Goal: Information Seeking & Learning: Learn about a topic

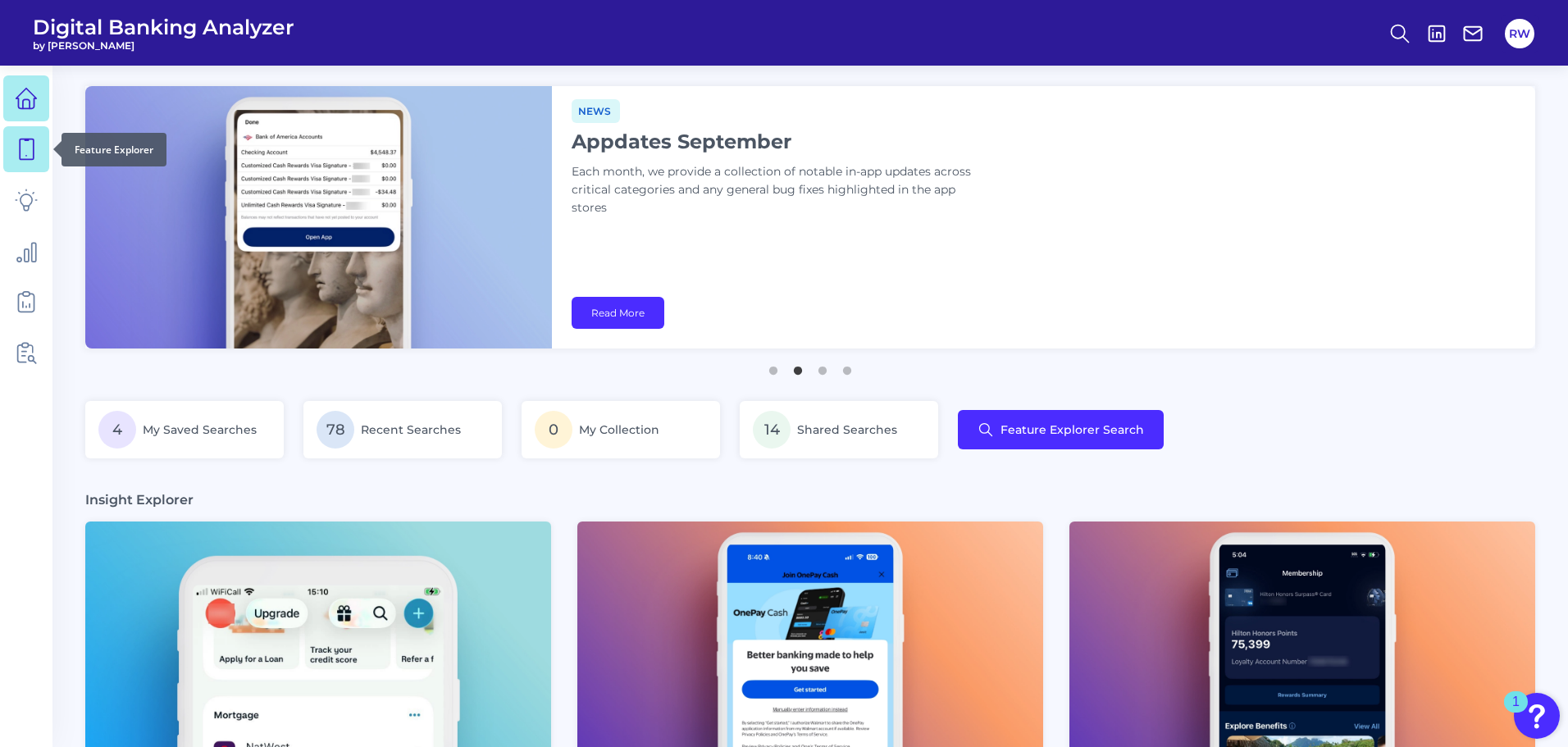
click at [18, 148] on icon at bounding box center [26, 149] width 23 height 23
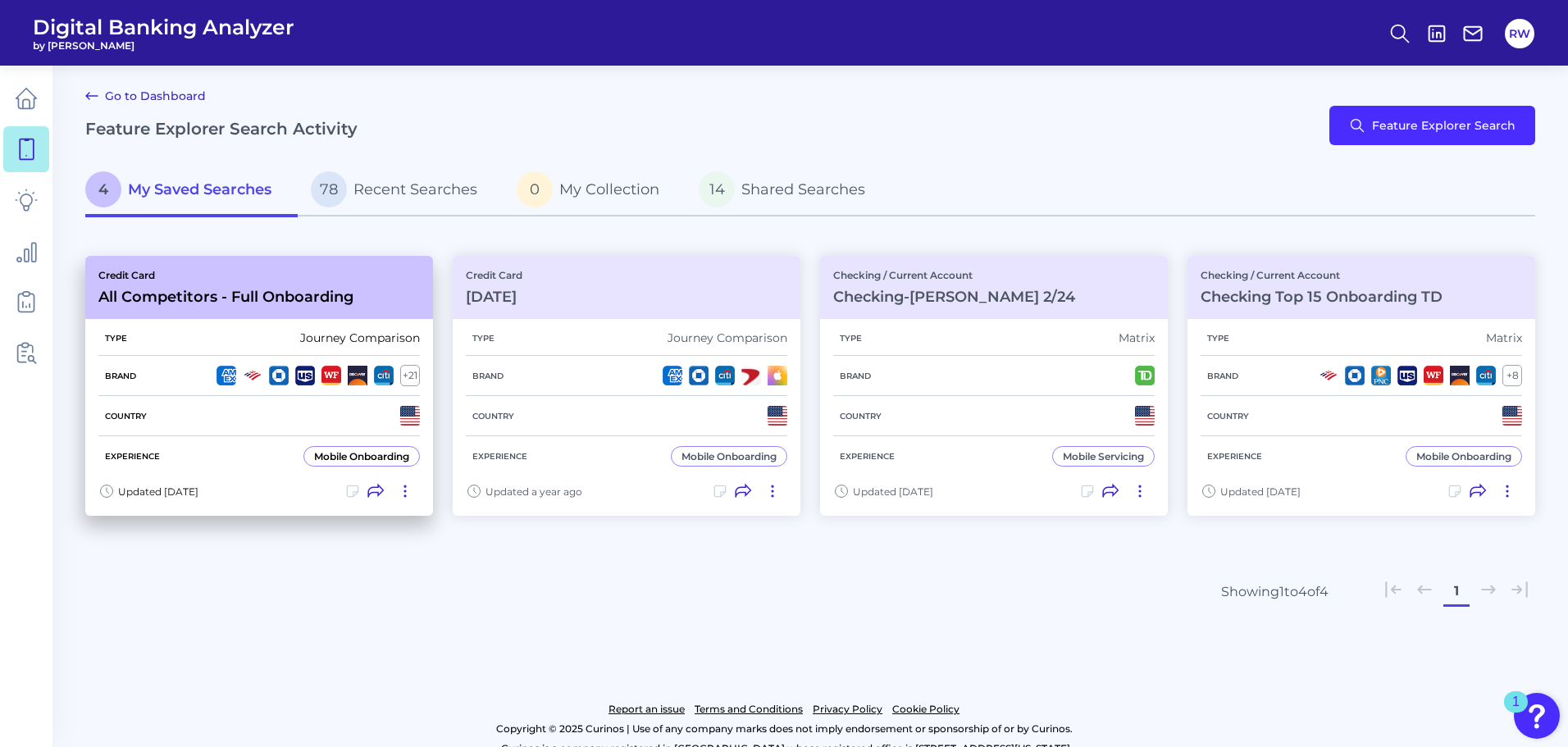
click at [299, 292] on h3 "All Competitors - Full Onboarding" at bounding box center [226, 297] width 255 height 18
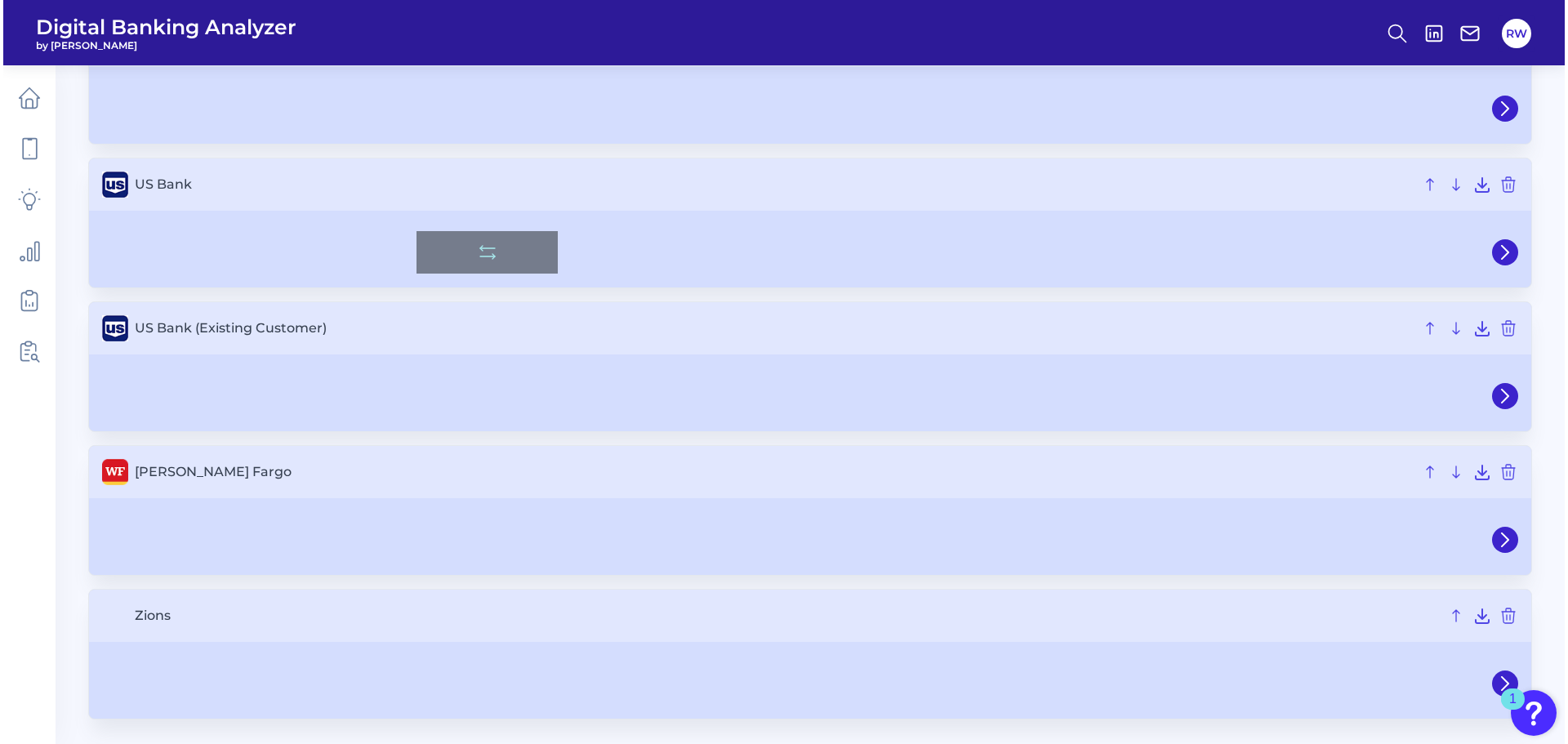
scroll to position [9408, 0]
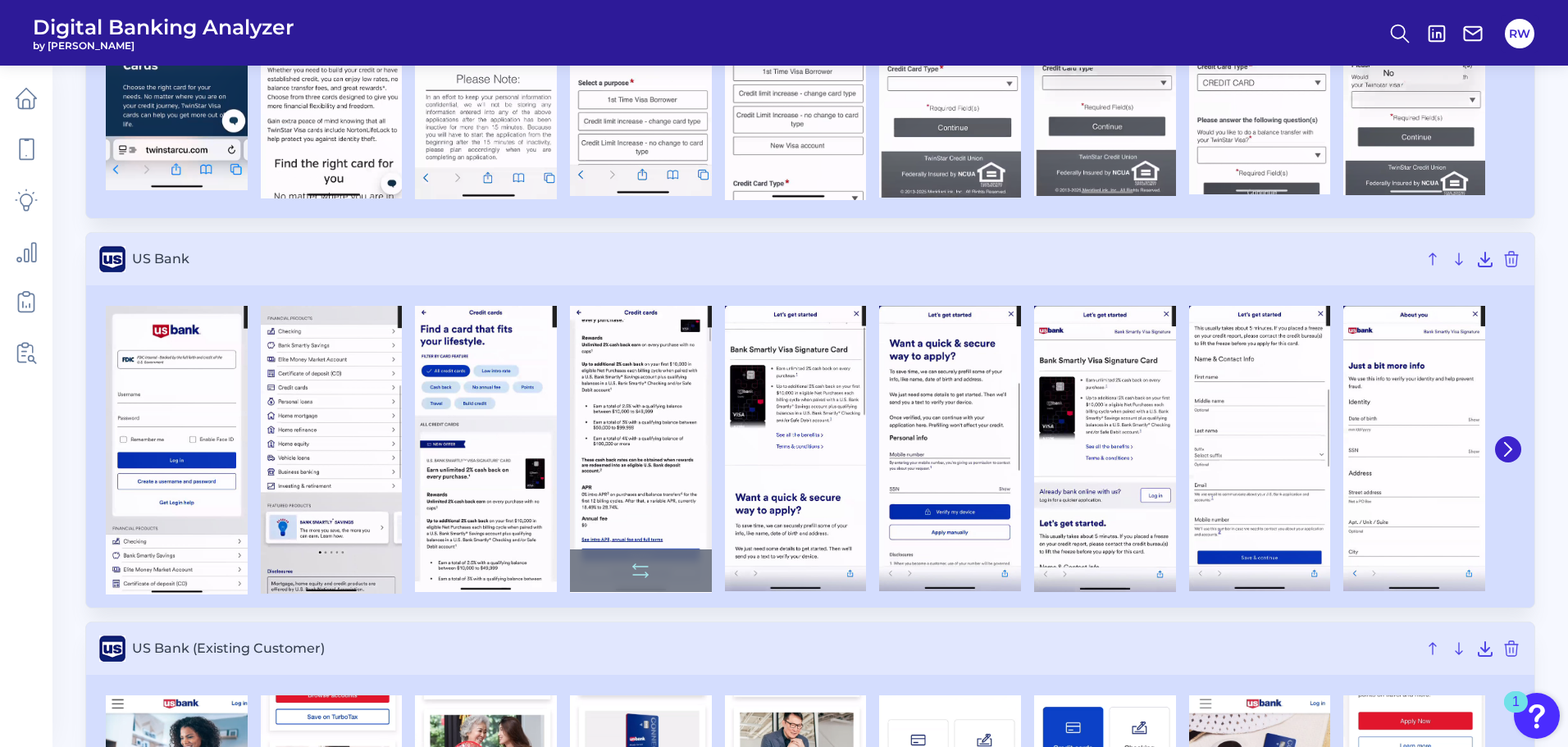
click at [610, 397] on img at bounding box center [641, 449] width 142 height 287
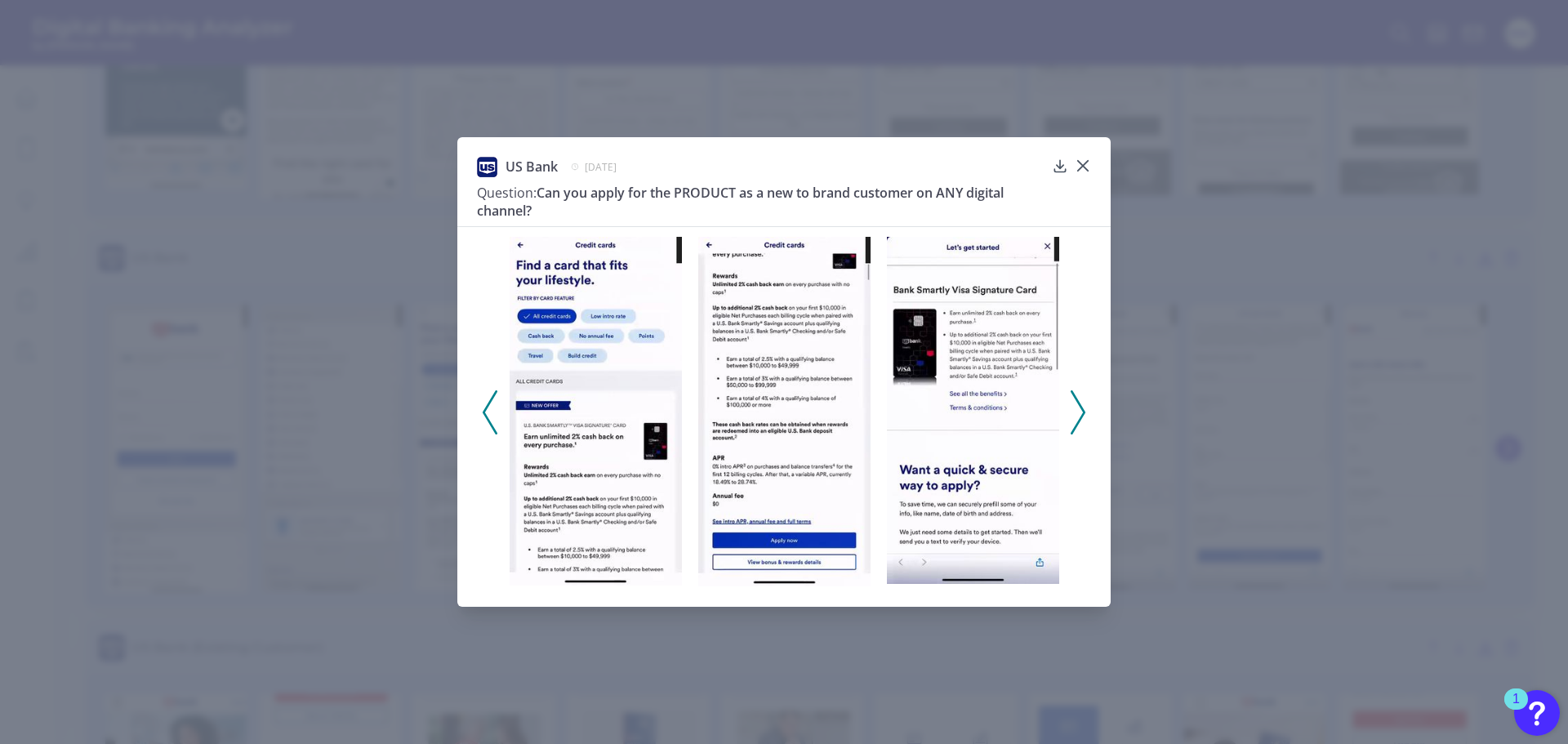
click at [632, 396] on img at bounding box center [596, 411] width 172 height 349
click at [1078, 412] on icon at bounding box center [1078, 412] width 15 height 44
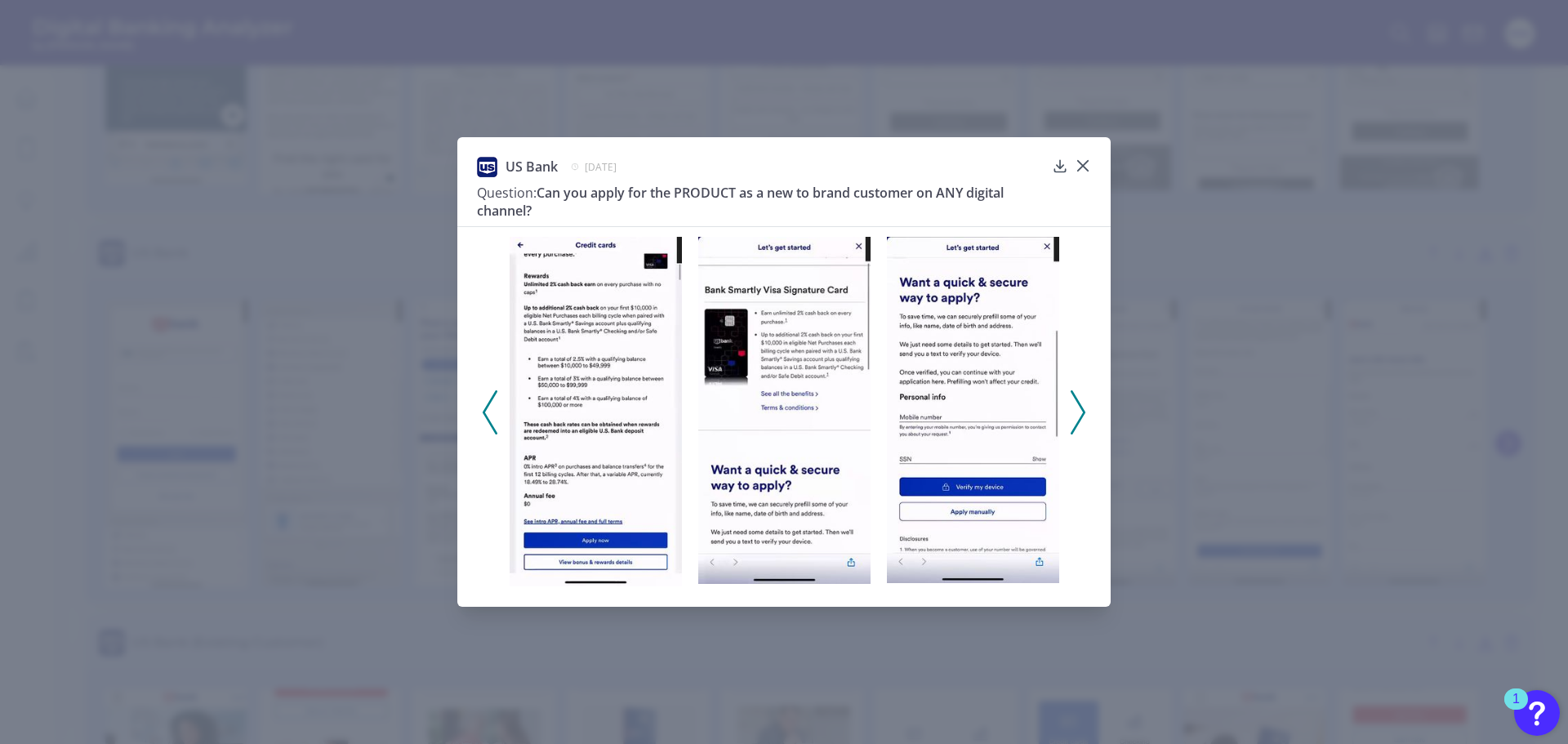
click at [1078, 412] on icon at bounding box center [1078, 412] width 15 height 44
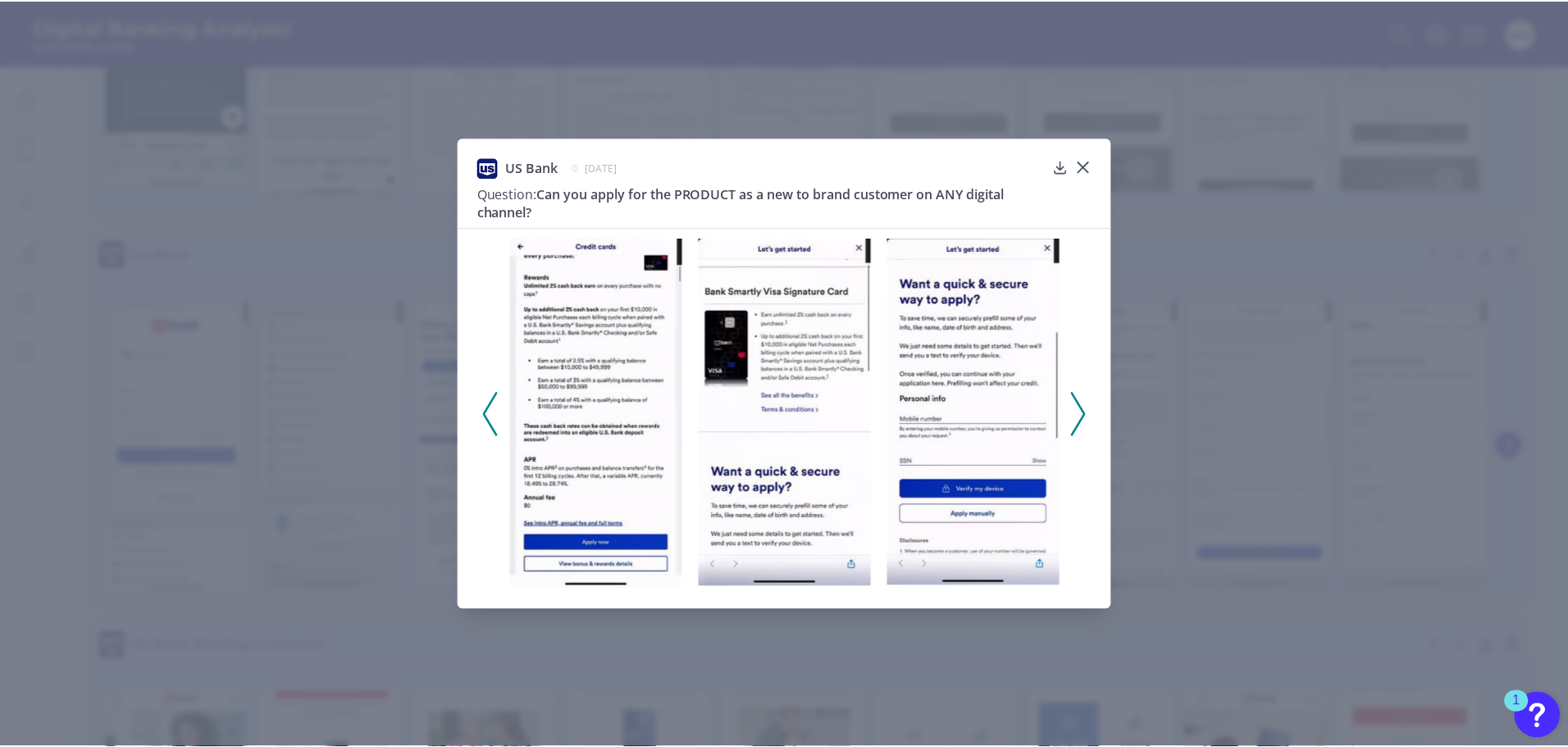
scroll to position [9453, 0]
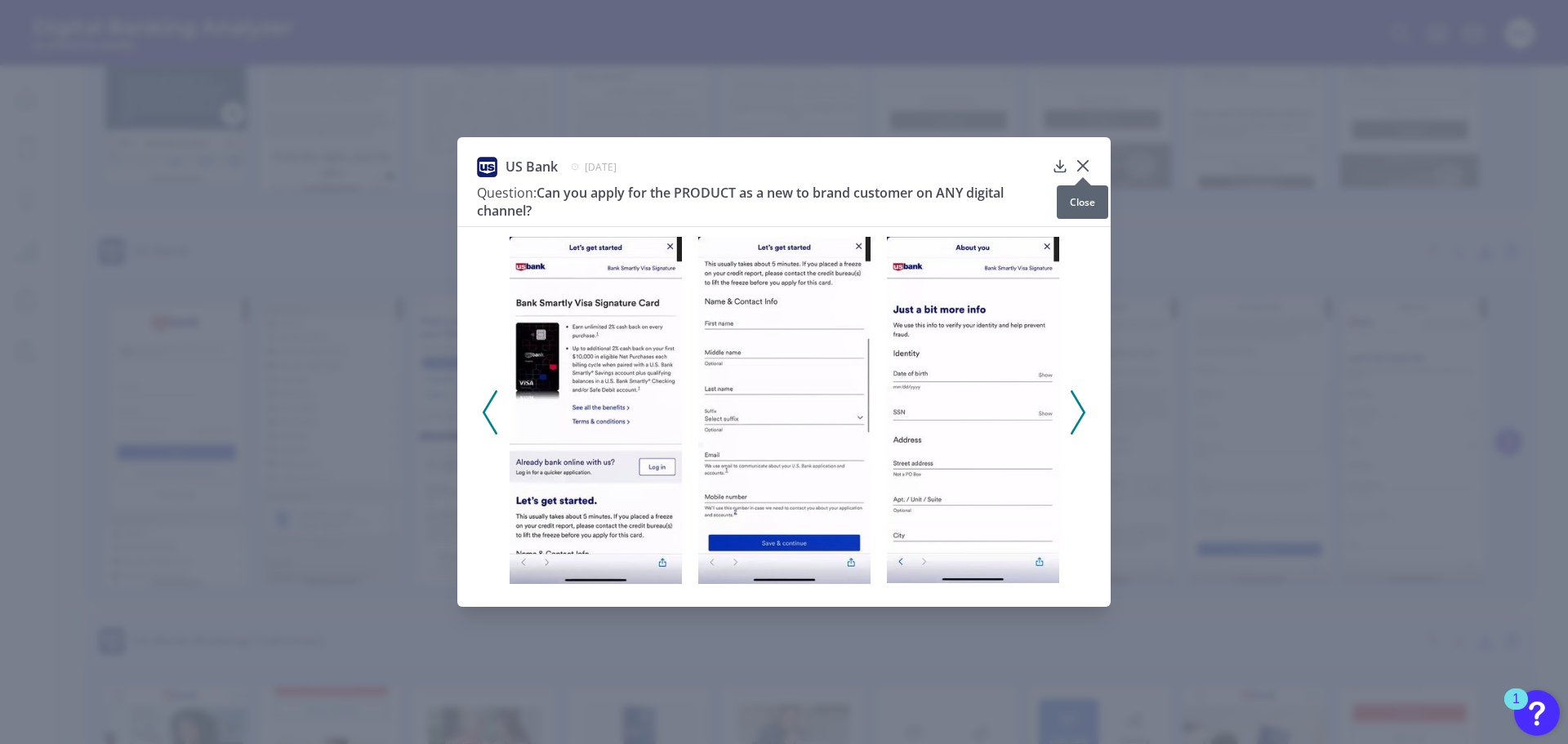
click at [1084, 168] on icon at bounding box center [1083, 166] width 16 height 16
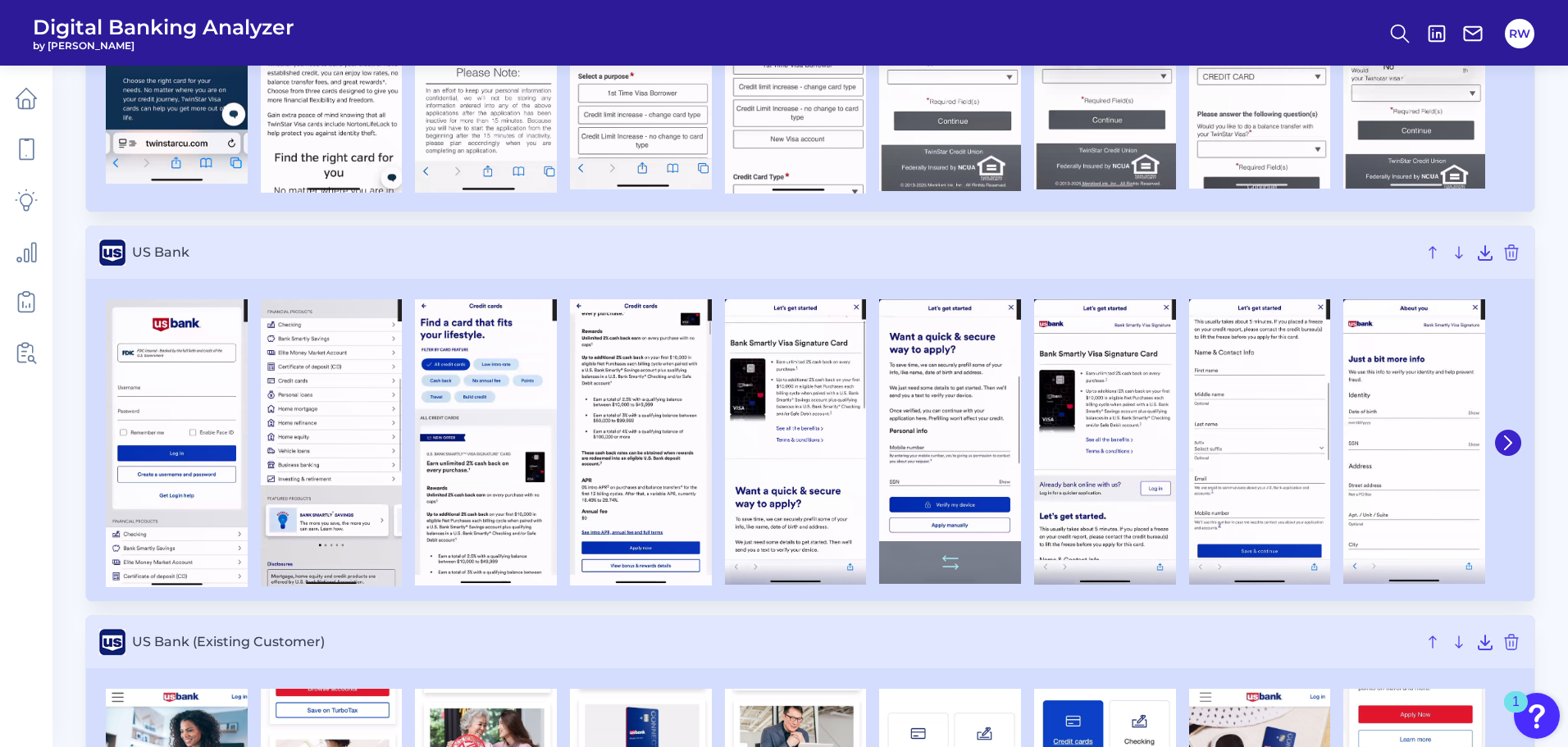
click at [956, 458] on img at bounding box center [950, 442] width 142 height 285
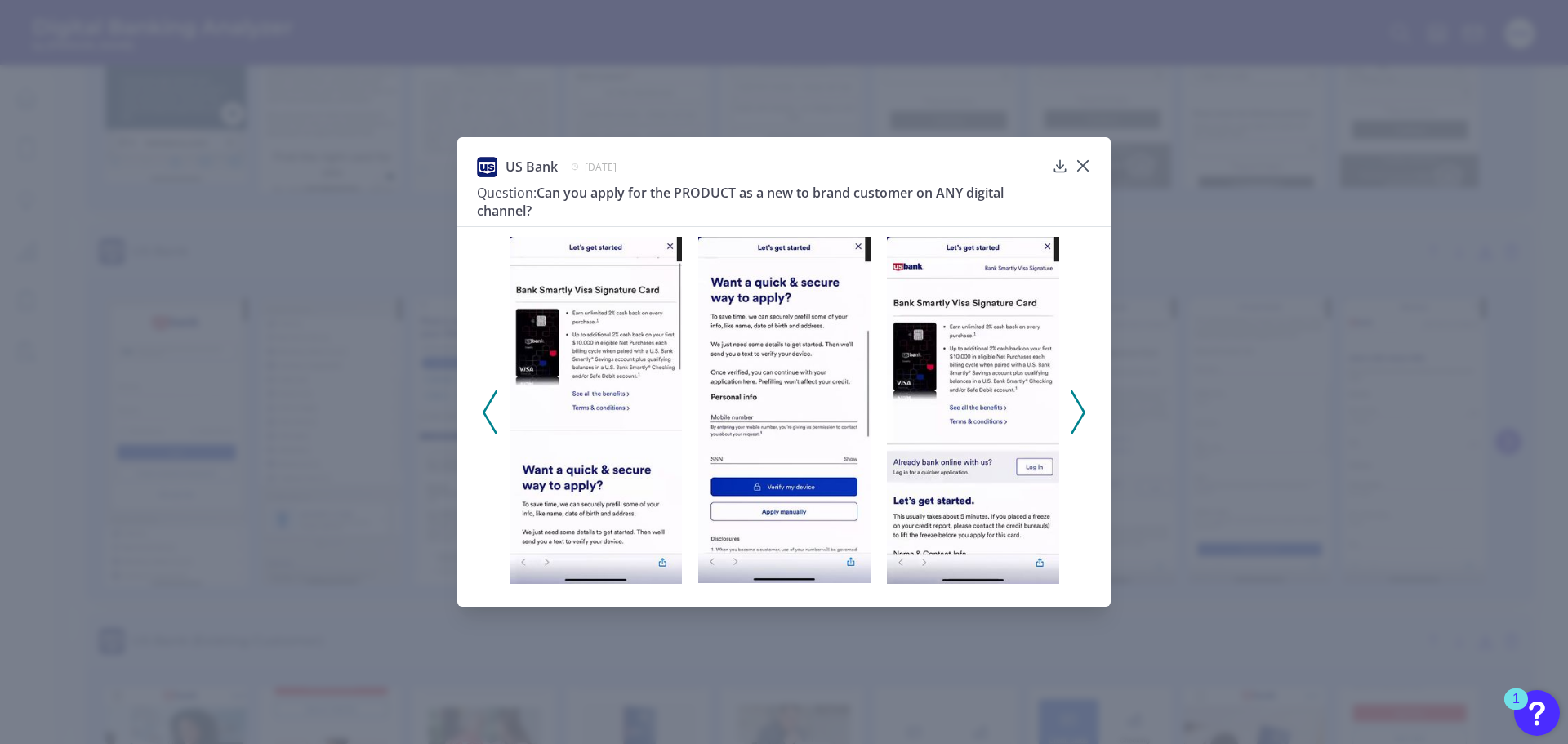
click at [1084, 406] on icon at bounding box center [1078, 412] width 15 height 44
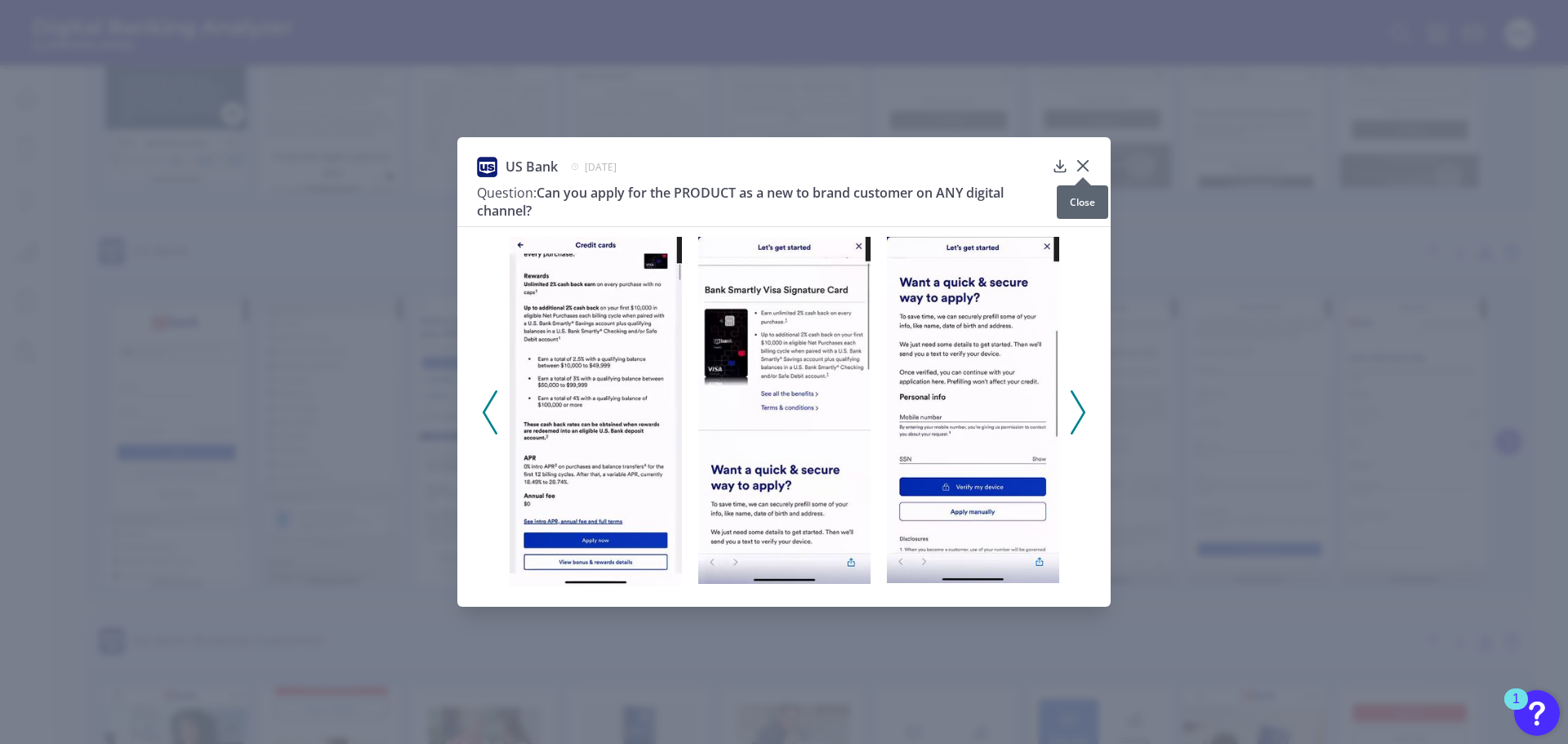
click at [1079, 161] on icon at bounding box center [1083, 166] width 16 height 16
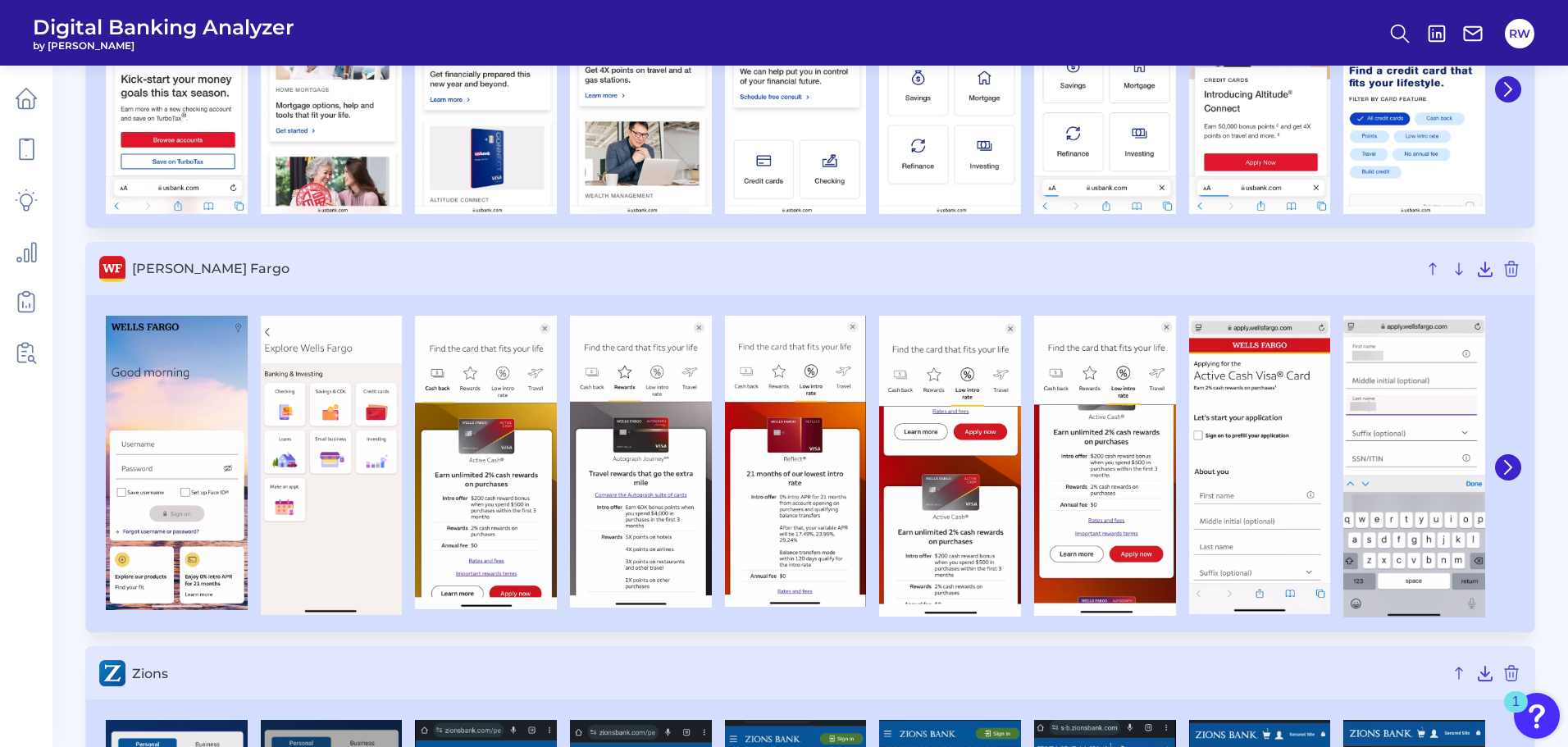
scroll to position [10190, 0]
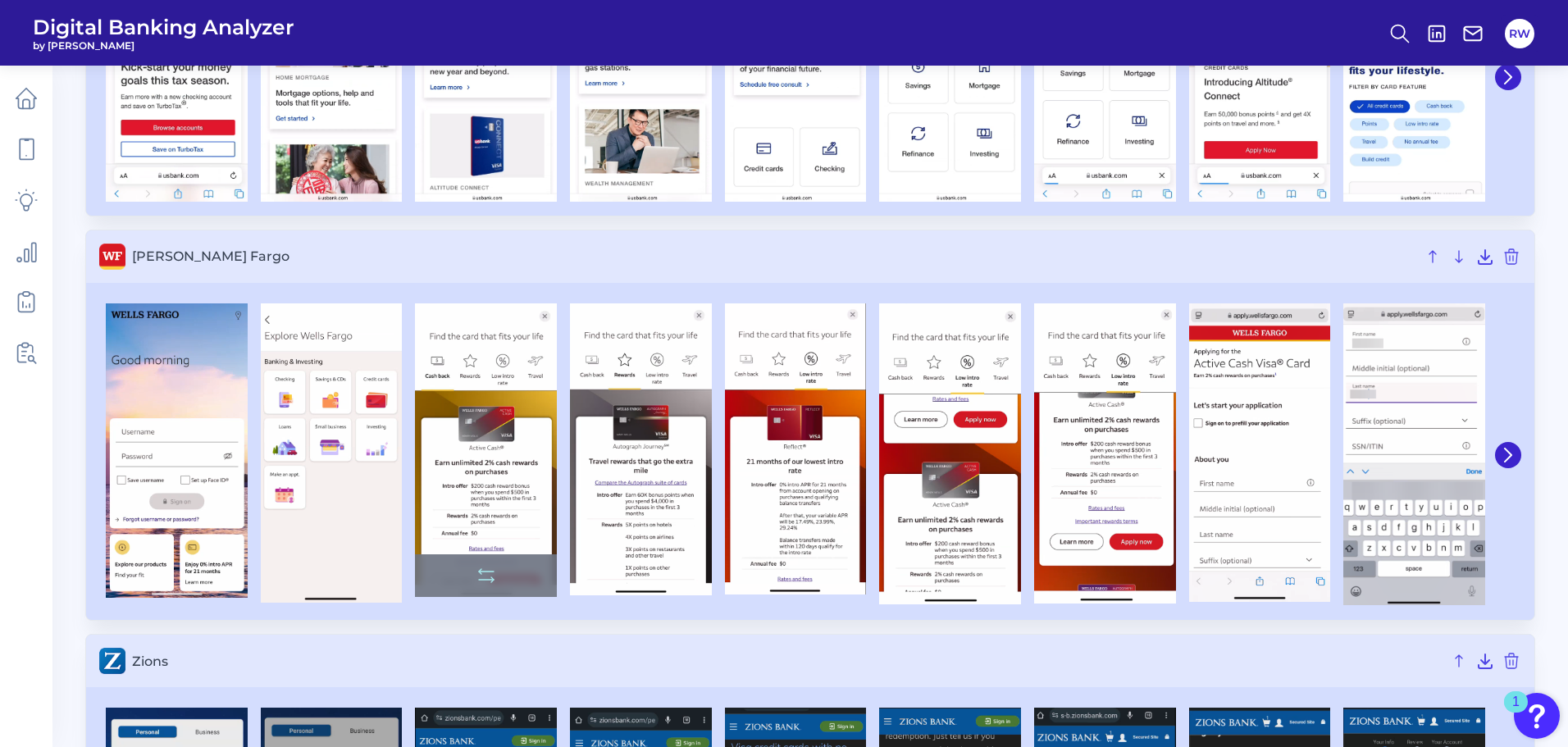
click at [529, 497] on img at bounding box center [486, 450] width 142 height 294
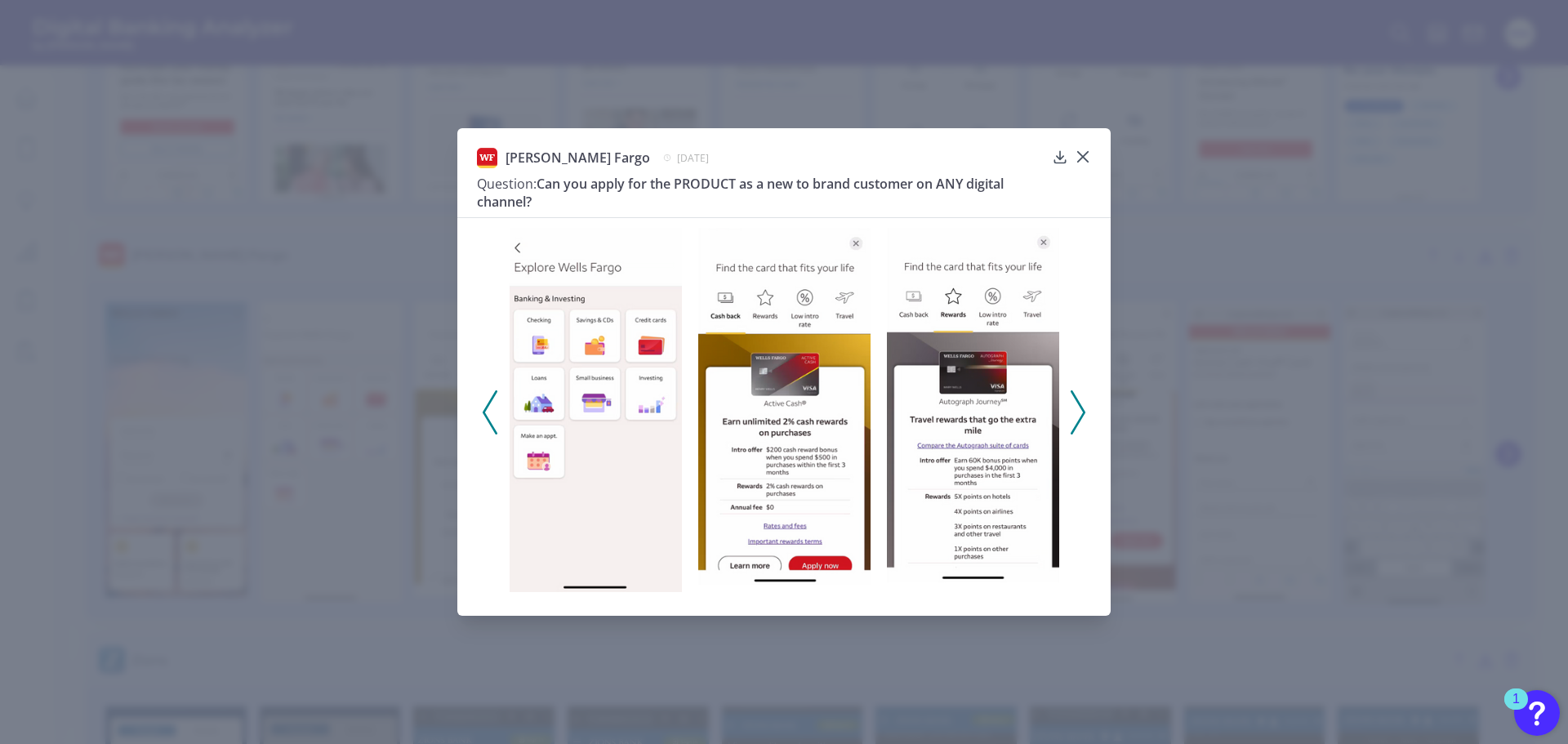
click at [1081, 405] on polyline at bounding box center [1077, 411] width 12 height 42
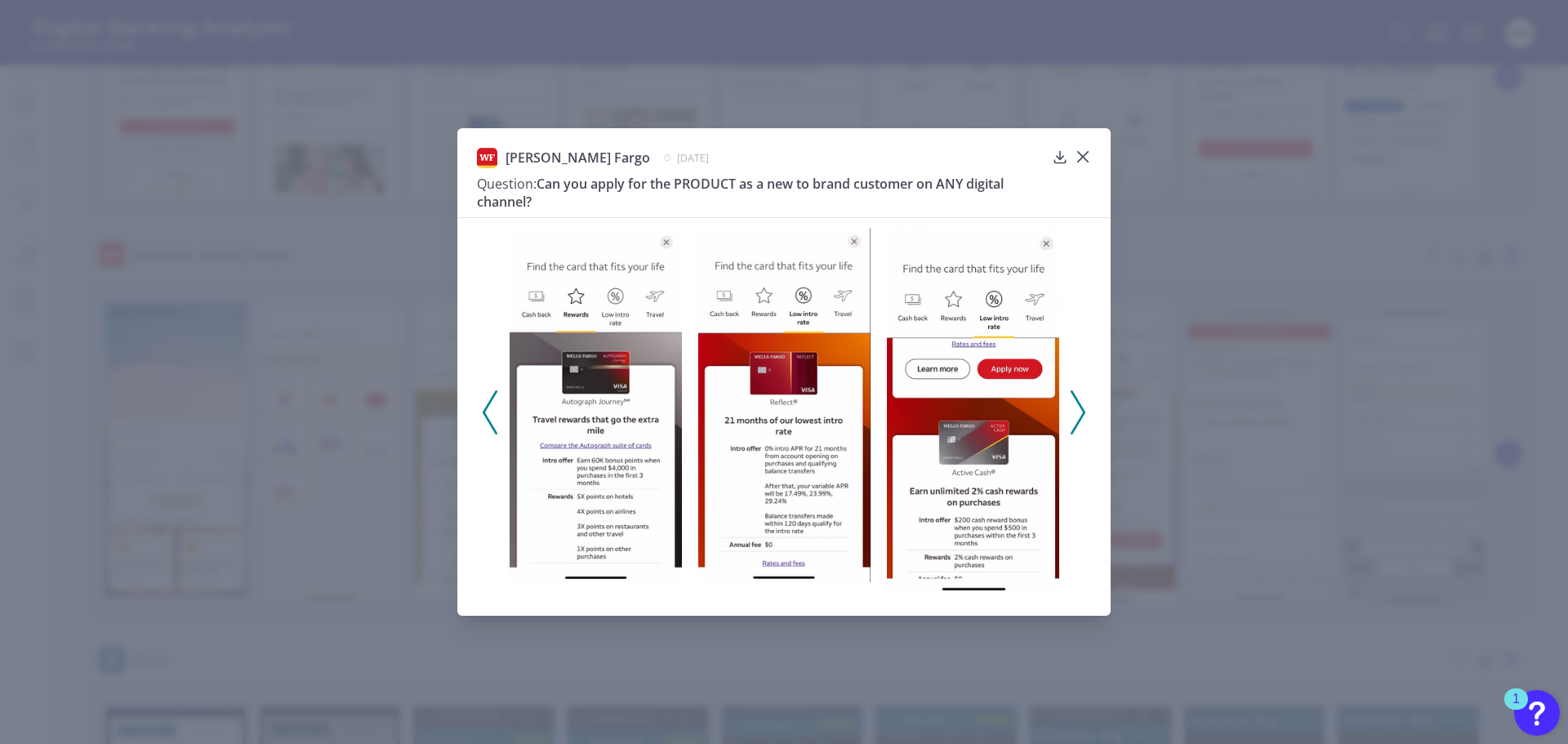
click at [1076, 405] on icon at bounding box center [1078, 412] width 15 height 44
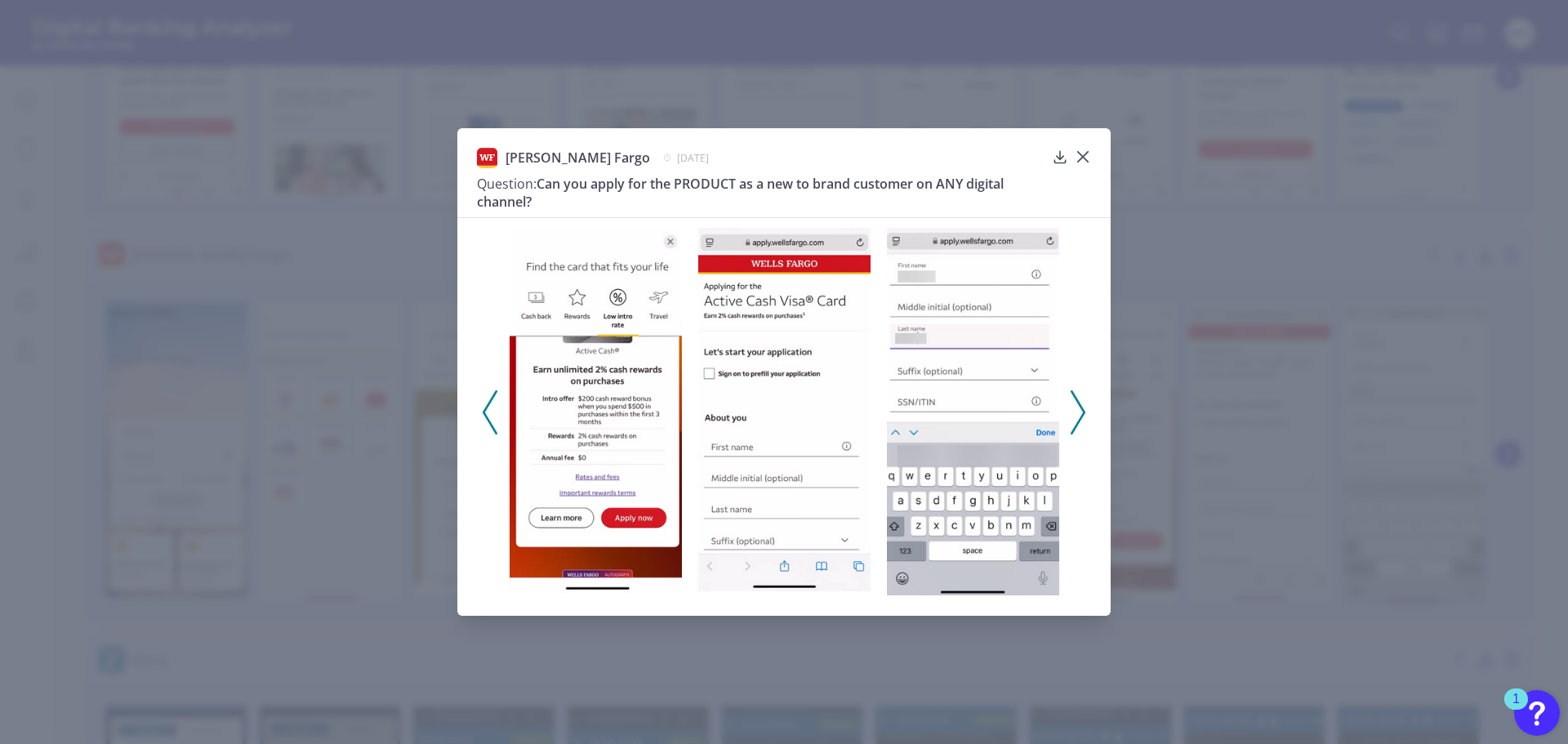
click at [1076, 405] on icon at bounding box center [1078, 412] width 15 height 44
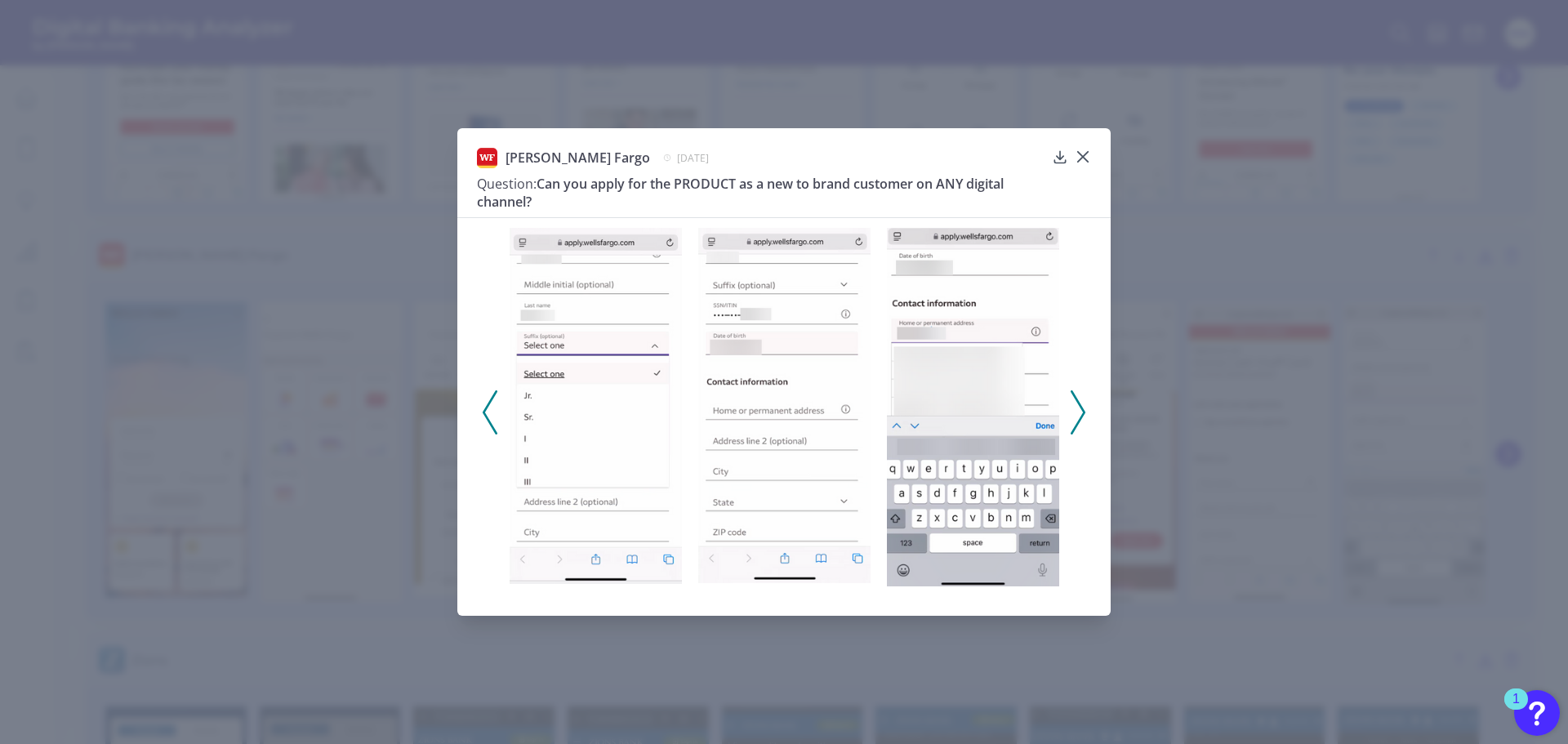
click at [1076, 405] on icon at bounding box center [1078, 412] width 15 height 44
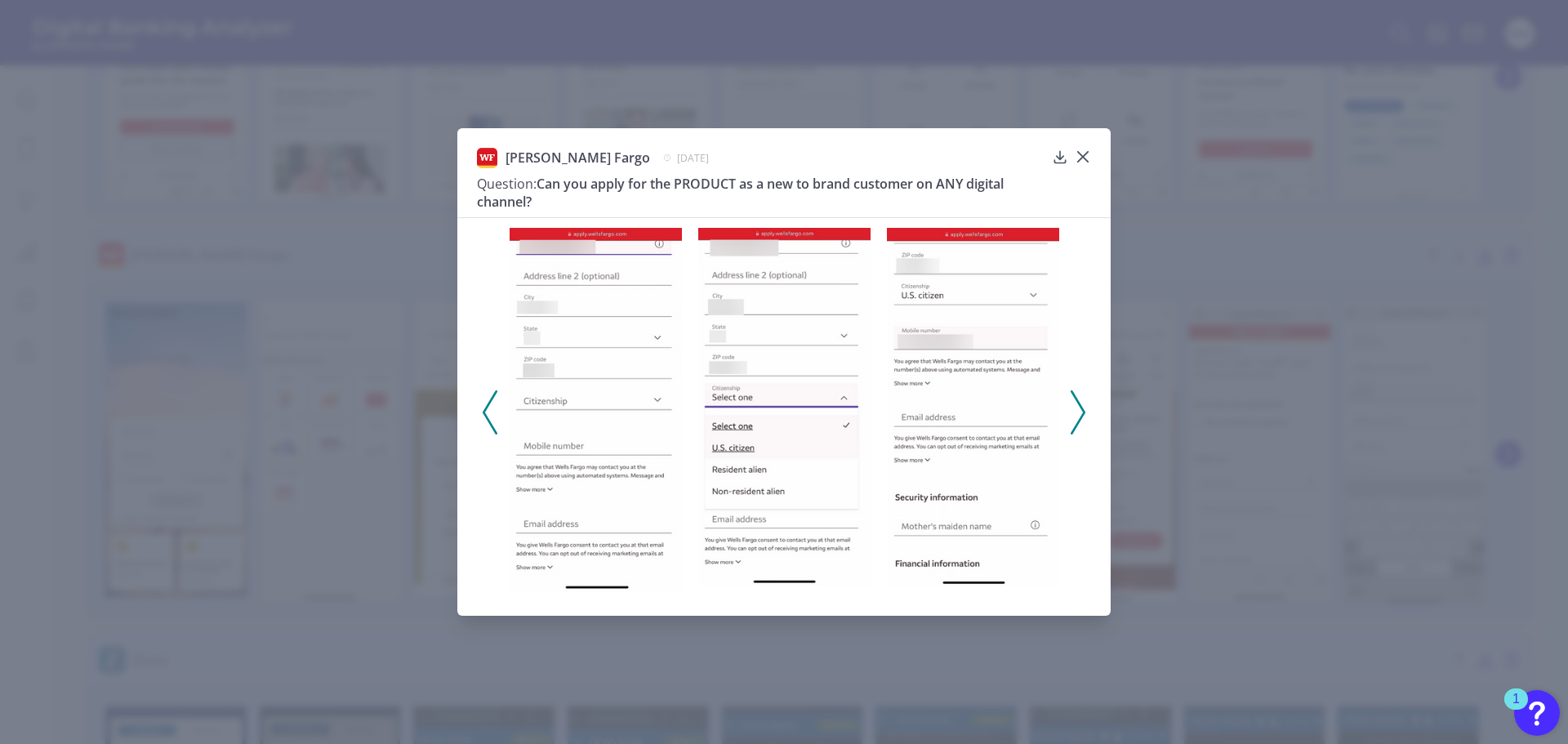
click at [1075, 405] on icon at bounding box center [1078, 412] width 15 height 44
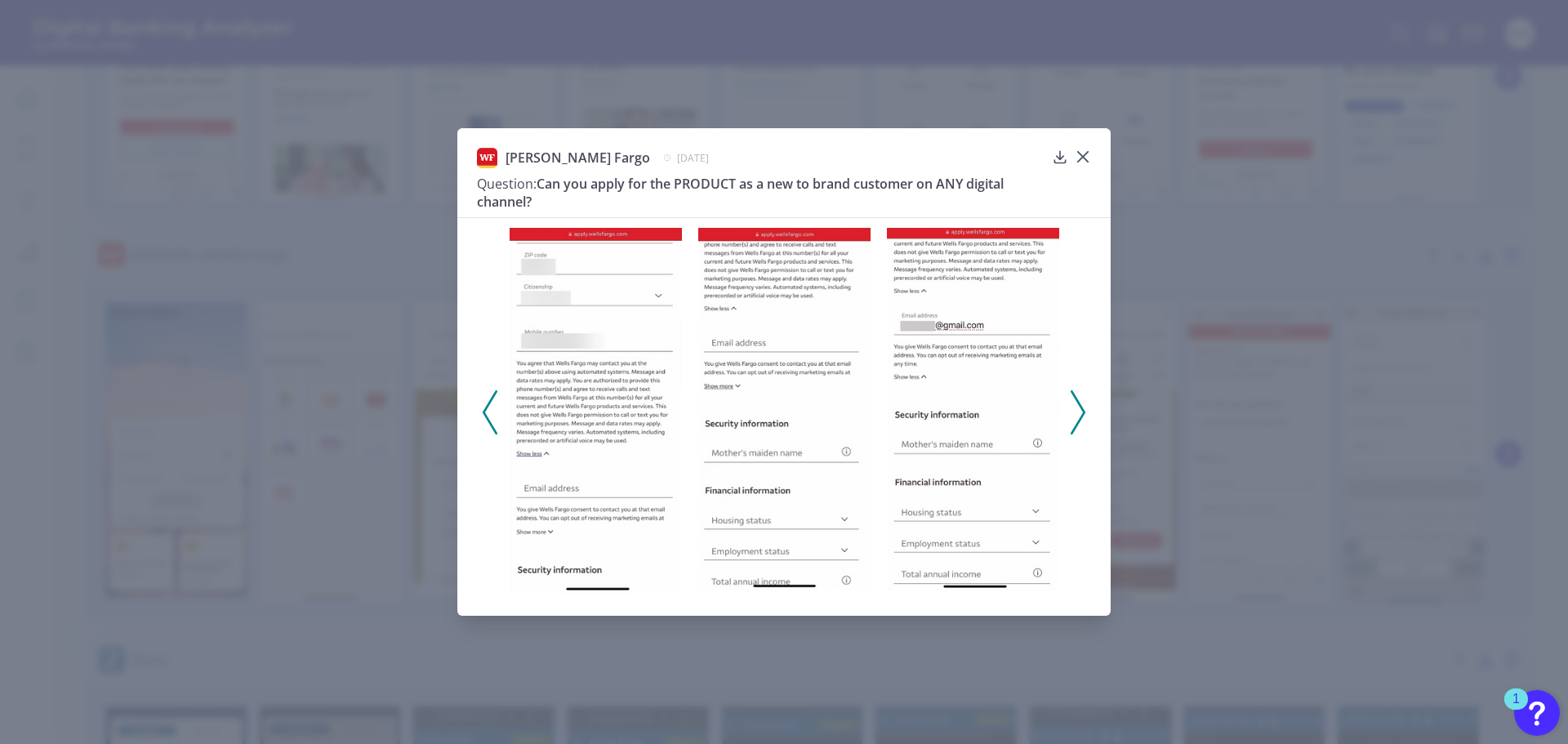
click at [1075, 405] on icon at bounding box center [1078, 412] width 15 height 44
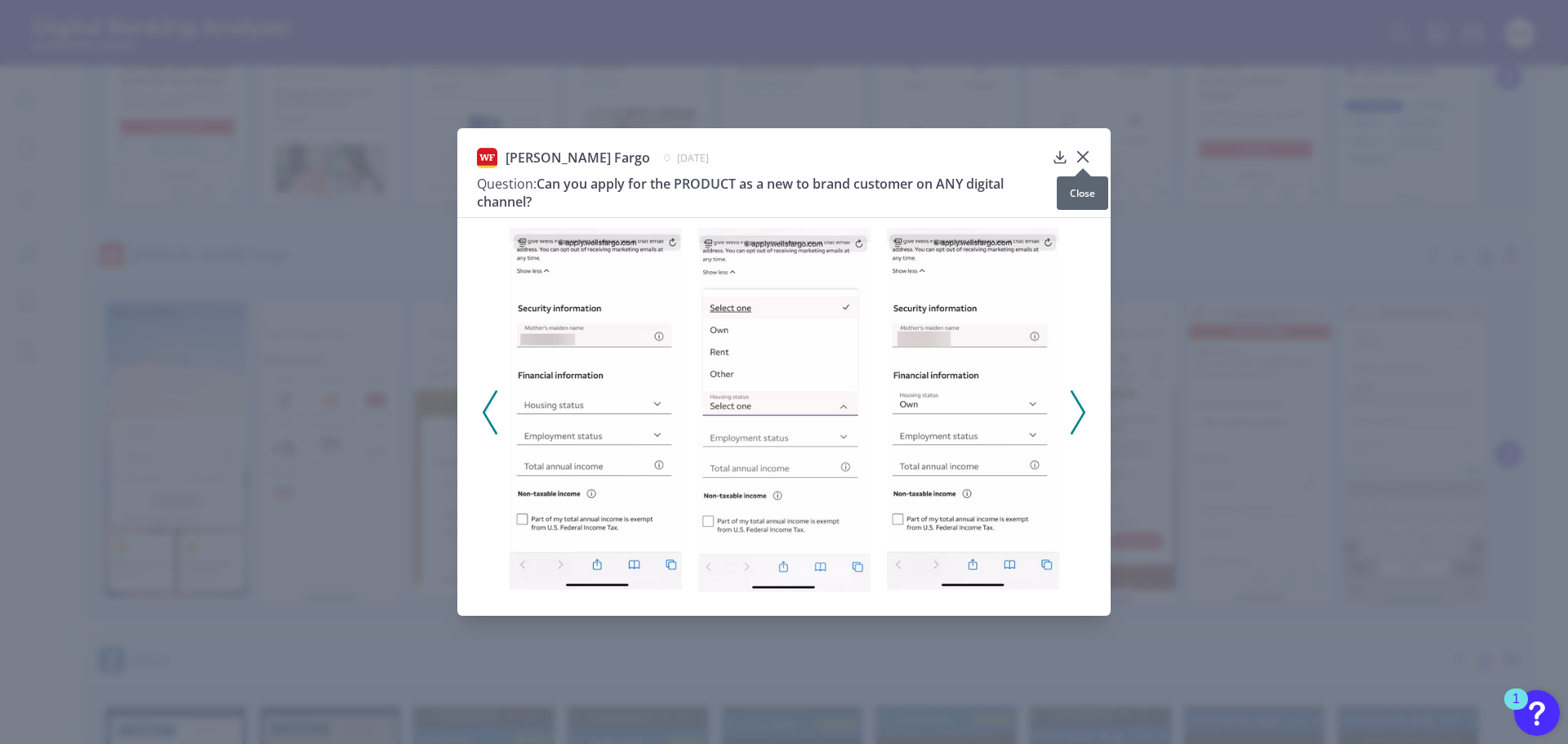
click at [1083, 155] on icon at bounding box center [1083, 157] width 16 height 16
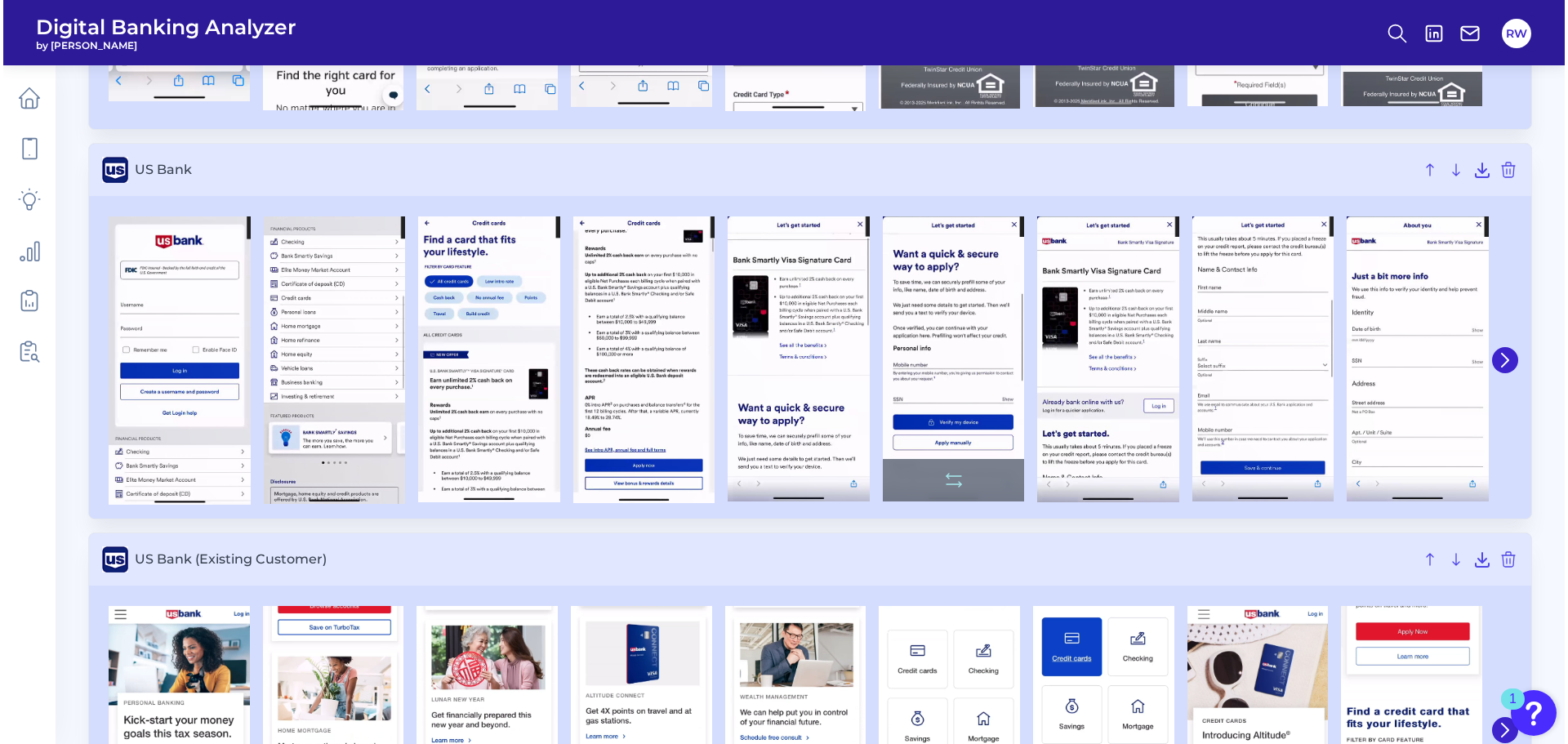
scroll to position [9578, 0]
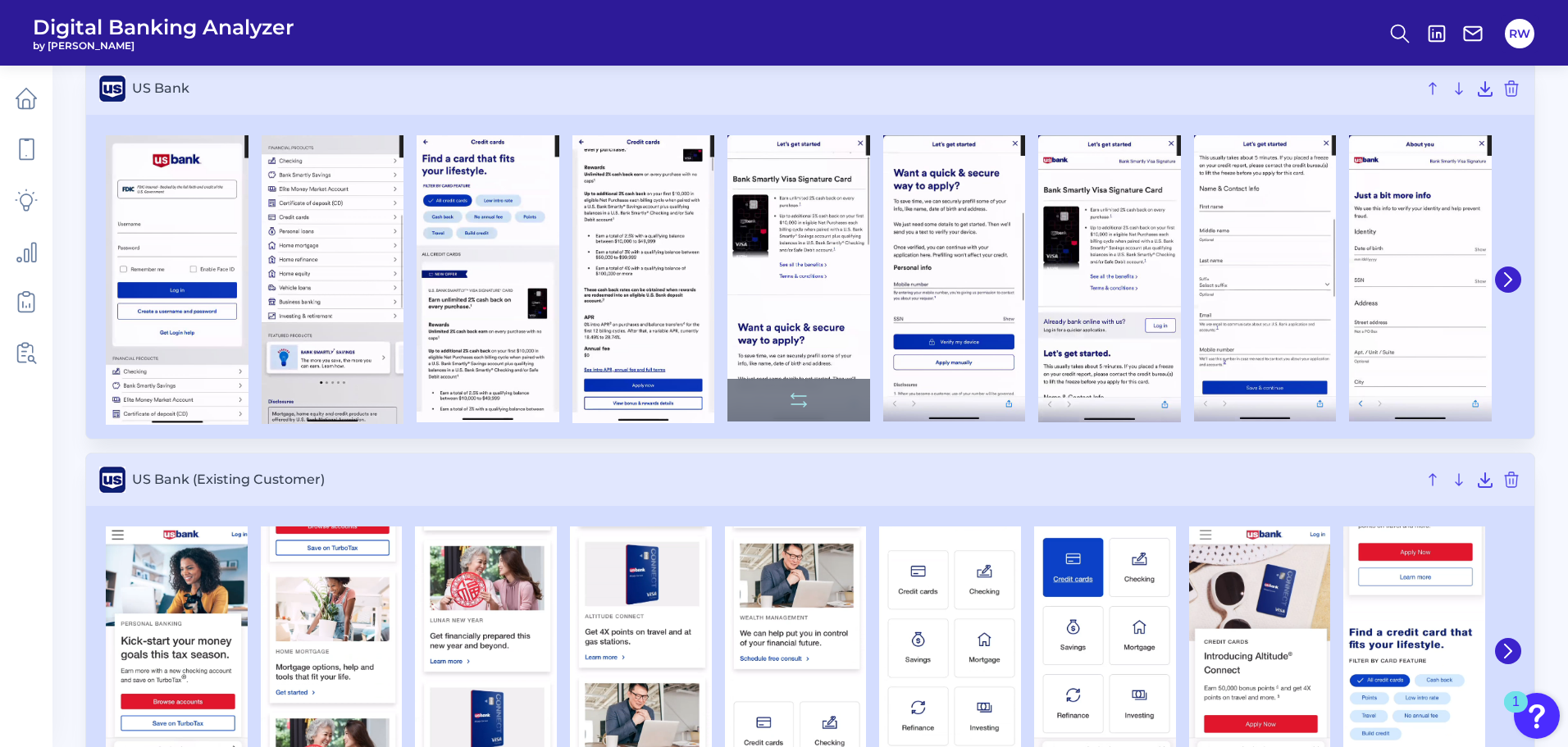
click at [802, 295] on img at bounding box center [798, 278] width 142 height 287
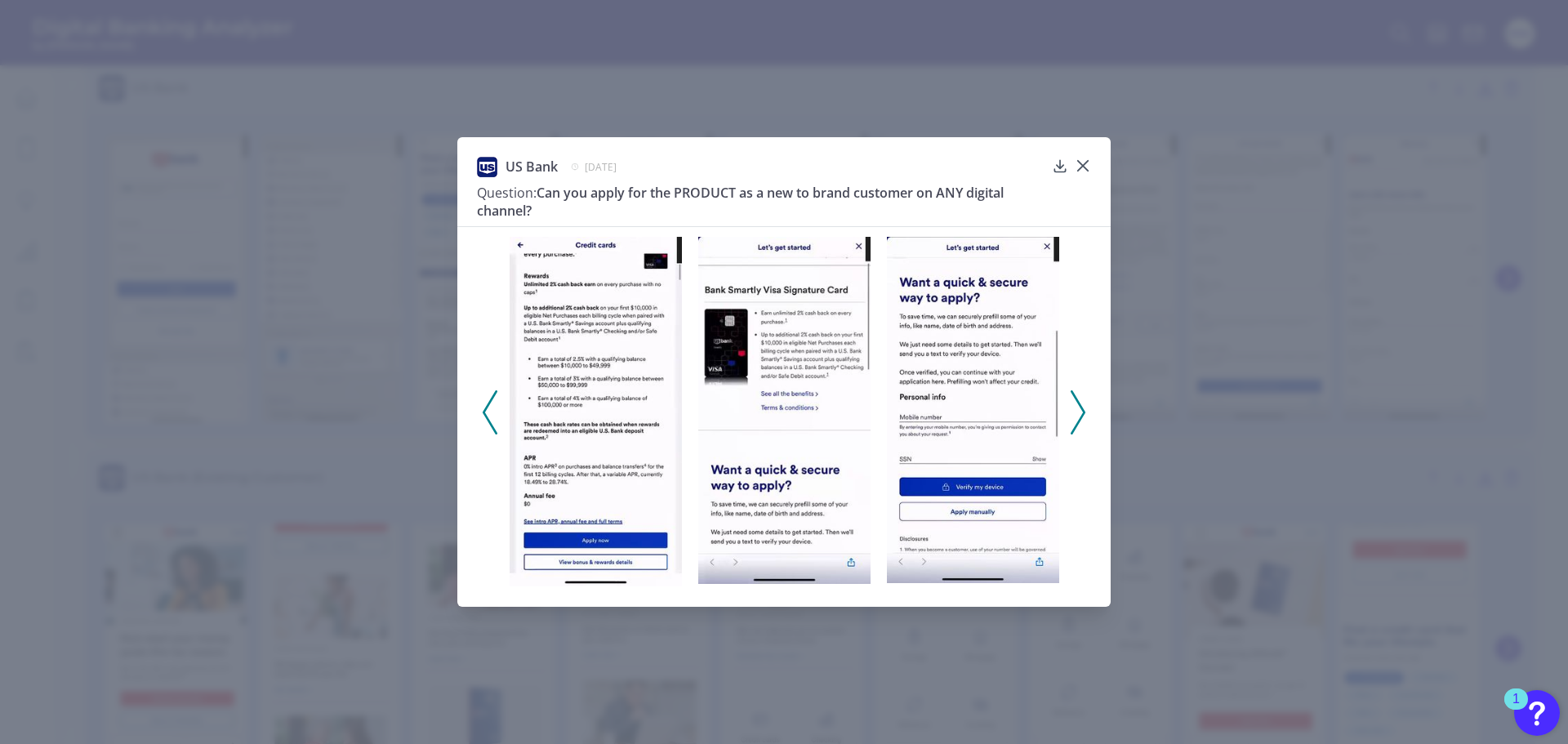
click at [1071, 413] on icon at bounding box center [1078, 412] width 15 height 44
click at [1075, 411] on icon at bounding box center [1078, 412] width 15 height 44
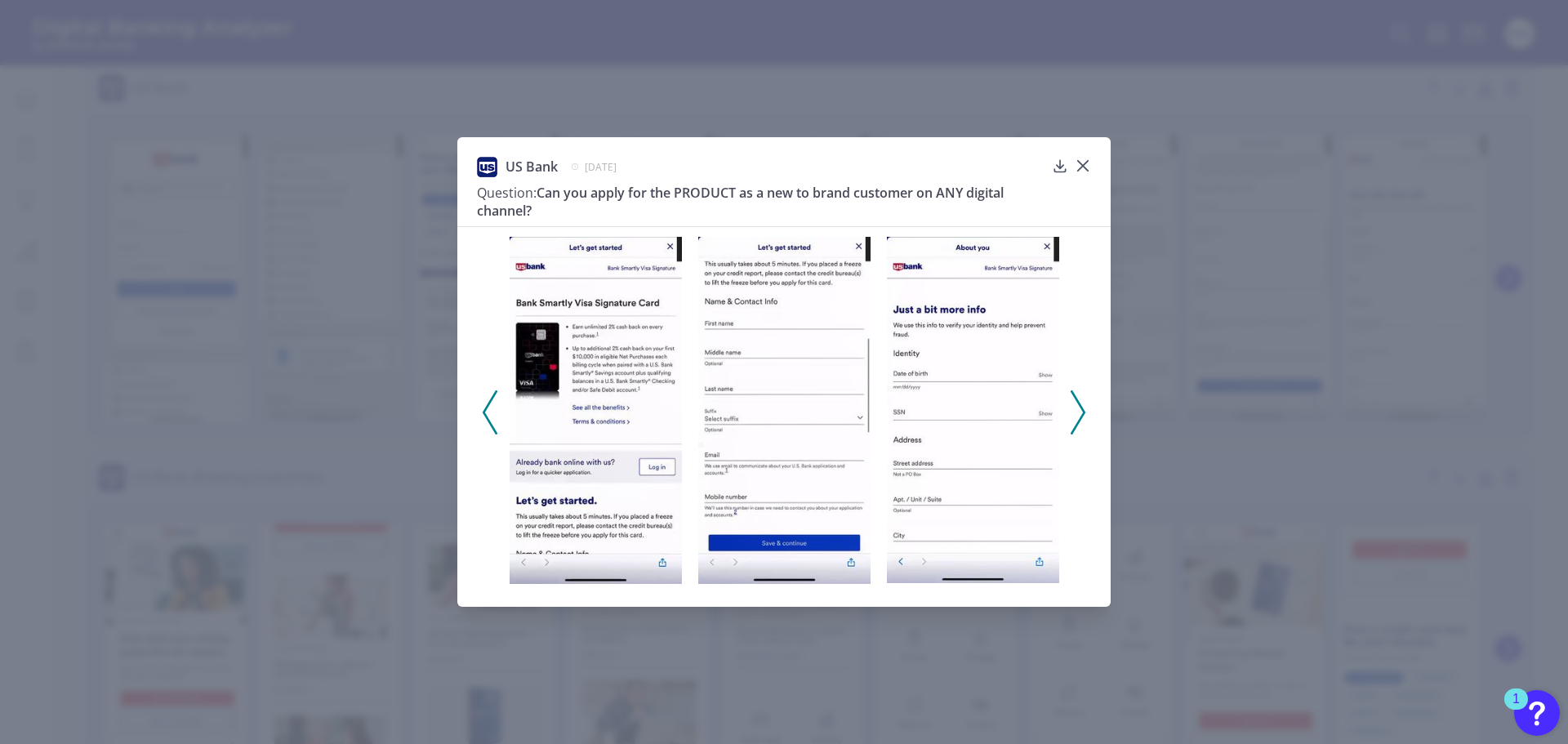
click at [489, 411] on icon at bounding box center [490, 412] width 15 height 44
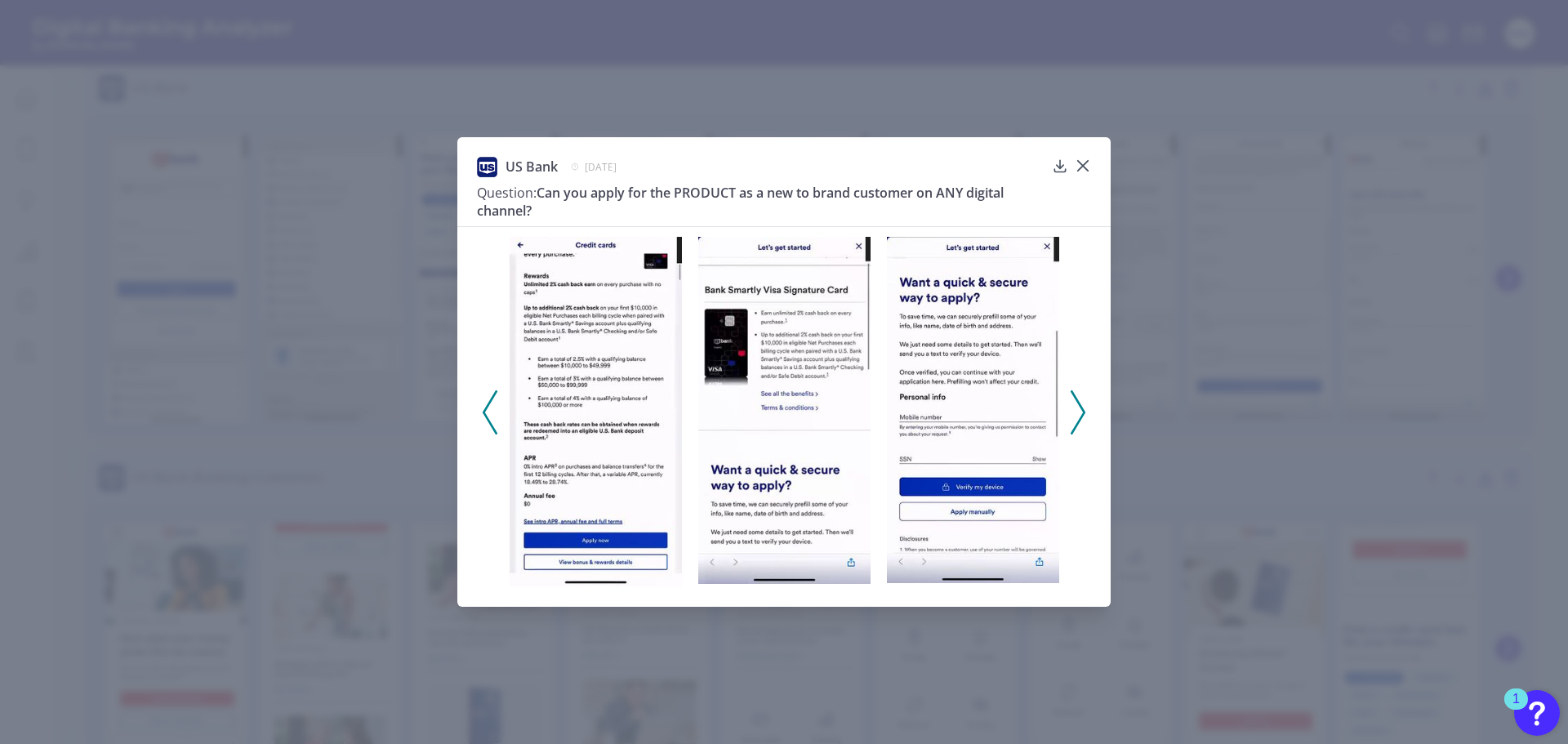
click at [1084, 414] on icon at bounding box center [1078, 412] width 15 height 44
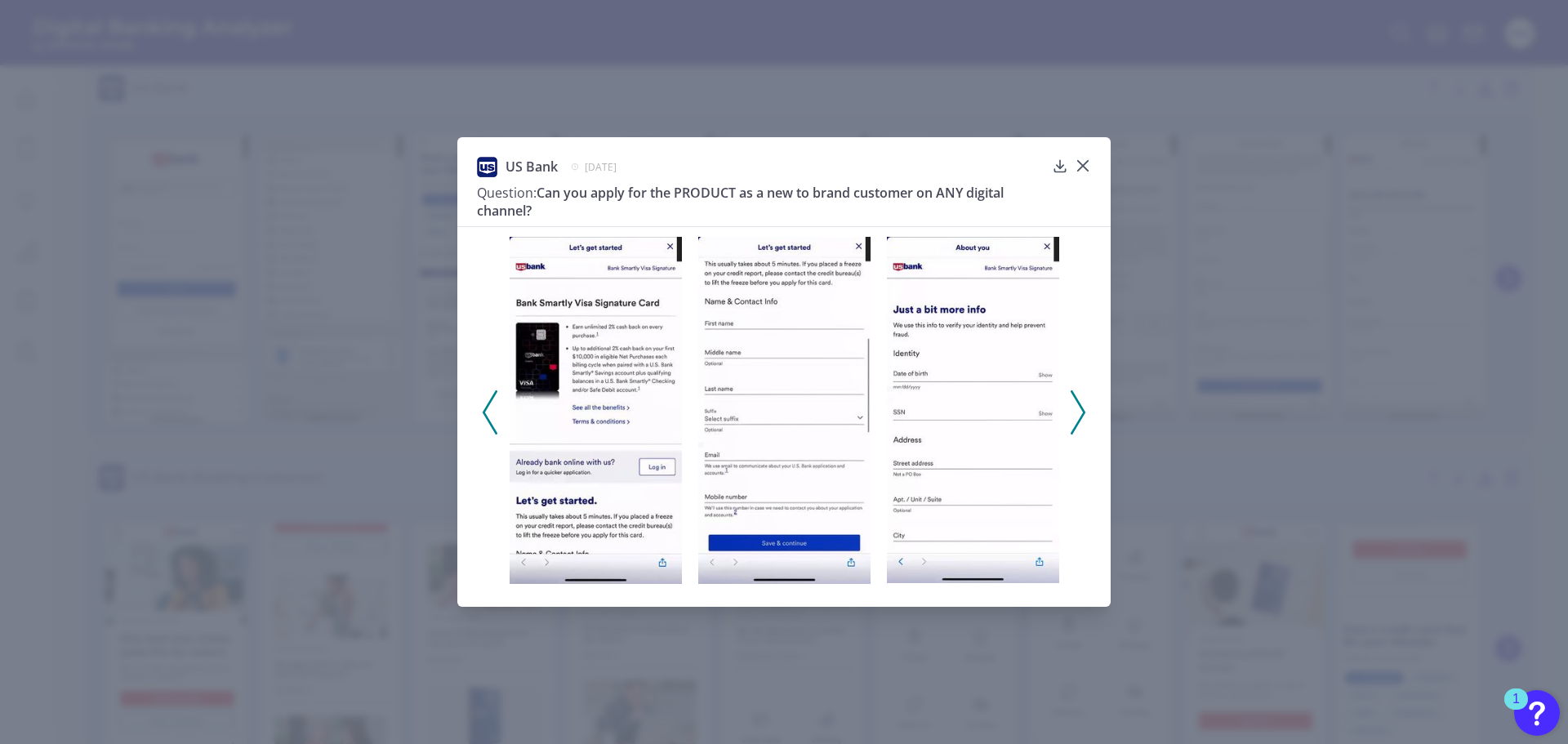
click at [481, 406] on div at bounding box center [784, 406] width 653 height 361
click at [485, 410] on polyline at bounding box center [489, 411] width 12 height 42
